Goal: Register for event/course

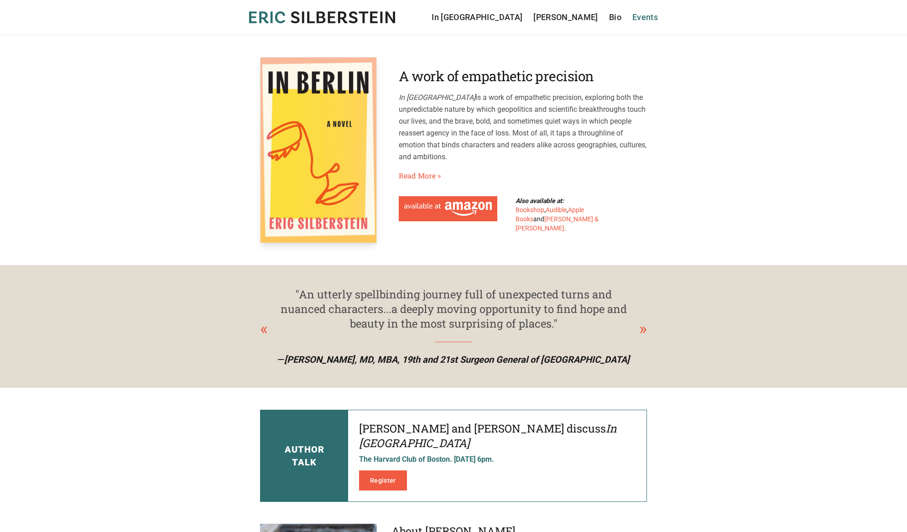
click at [648, 16] on link "Events" at bounding box center [645, 17] width 26 height 13
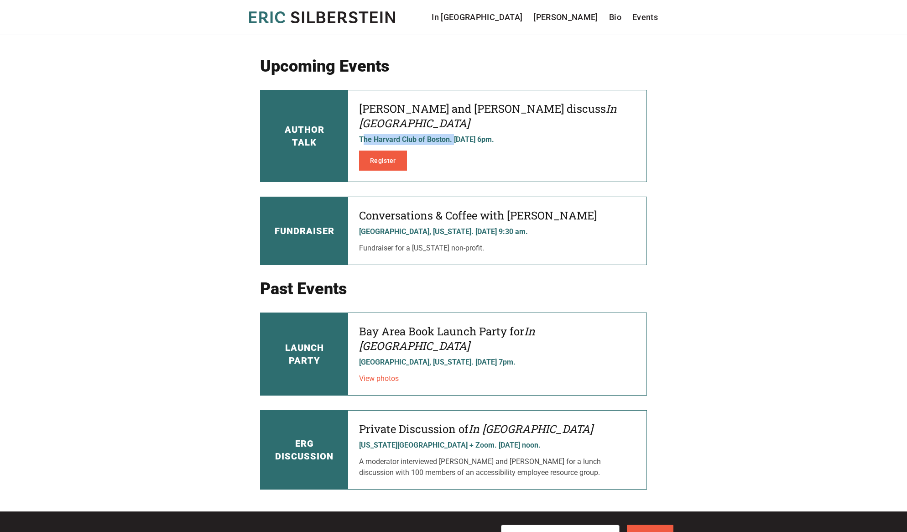
drag, startPoint x: 366, startPoint y: 124, endPoint x: 454, endPoint y: 124, distance: 87.1
click at [454, 134] on p "The Harvard Club of Boston. [DATE] 6pm." at bounding box center [497, 139] width 276 height 11
copy p "he Harvard Club of Boston."
click at [761, 162] on main "Upcoming Events Author Talk Eric Silberstein and Lucy Pérez discuss In Berlin T…" at bounding box center [453, 273] width 907 height 476
